Goal: Task Accomplishment & Management: Manage account settings

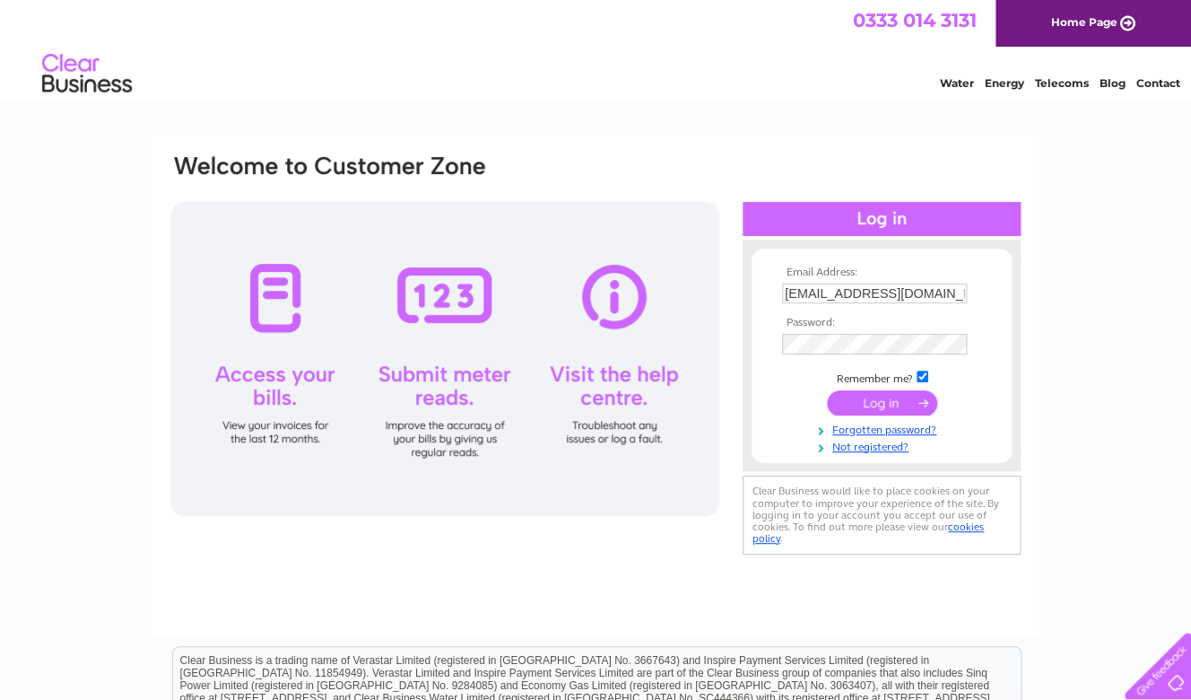
click at [880, 400] on input "submit" at bounding box center [882, 402] width 110 height 25
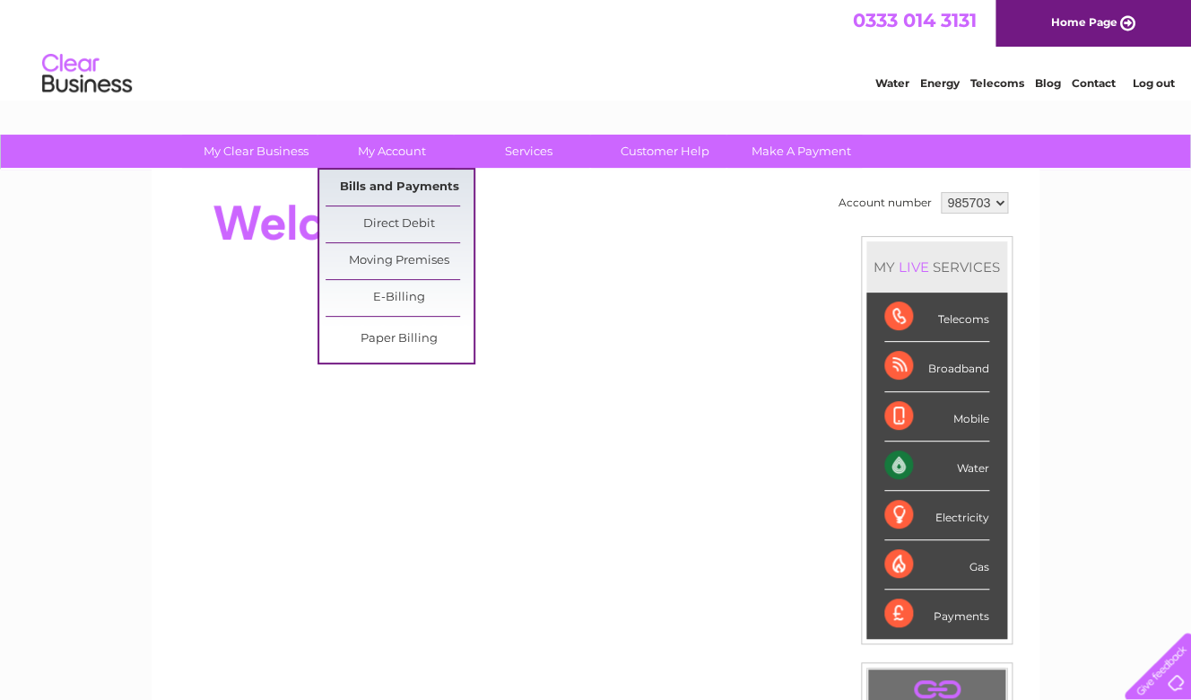
click at [387, 184] on link "Bills and Payments" at bounding box center [400, 188] width 148 height 36
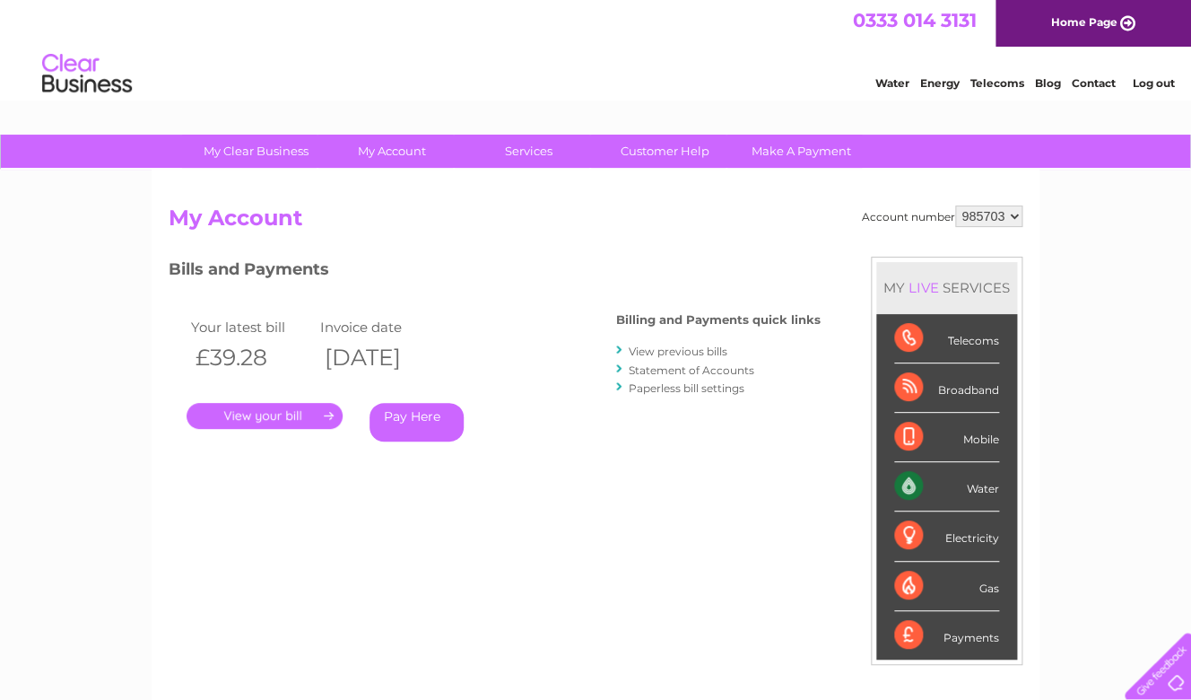
click at [258, 412] on link "." at bounding box center [265, 416] width 156 height 26
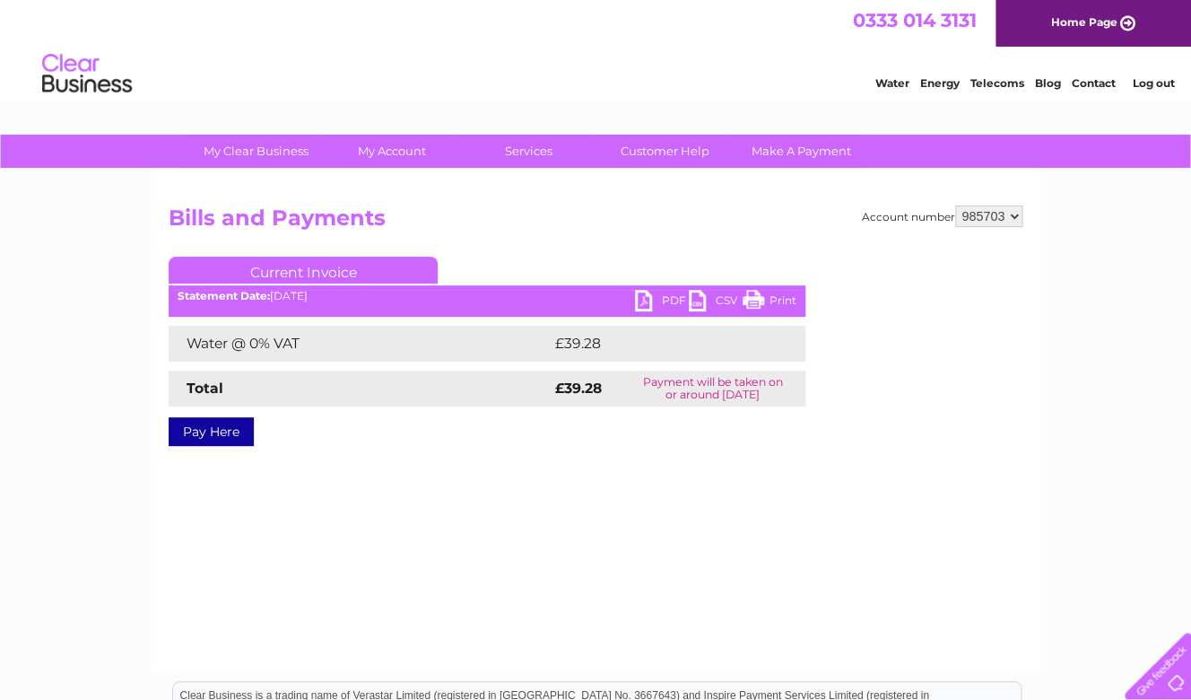
click at [646, 296] on link "PDF" at bounding box center [662, 303] width 54 height 26
click at [1163, 78] on link "Log out" at bounding box center [1153, 82] width 42 height 13
